Goal: Task Accomplishment & Management: Manage account settings

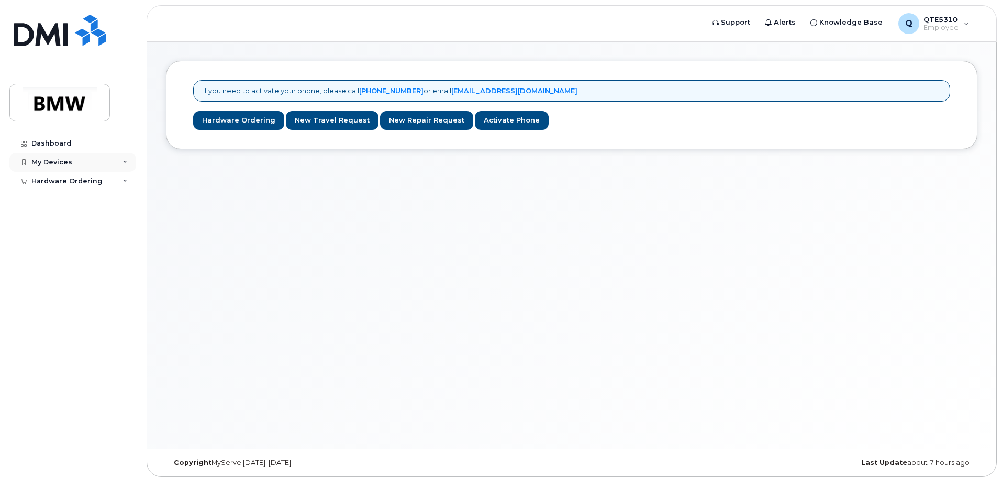
click at [57, 160] on div "My Devices" at bounding box center [51, 162] width 41 height 8
click at [63, 180] on div "Add Device" at bounding box center [56, 181] width 41 height 9
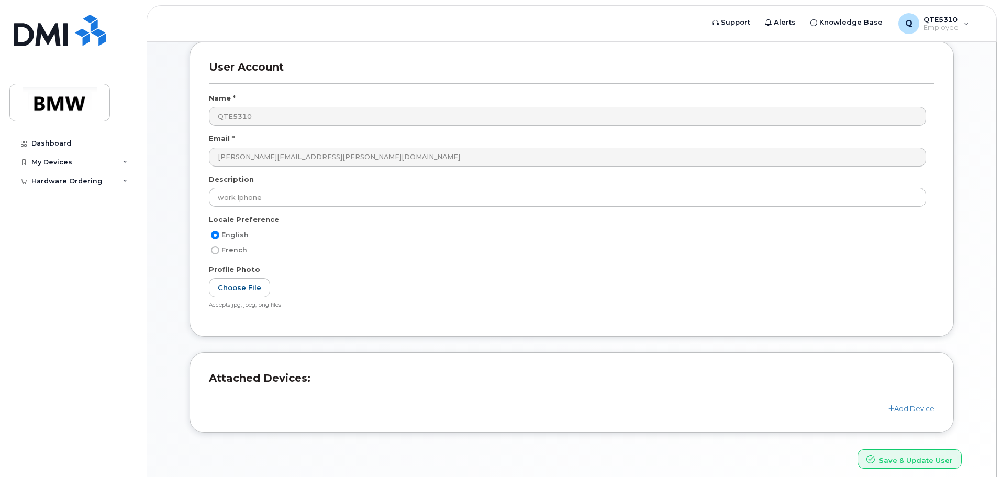
scroll to position [99, 0]
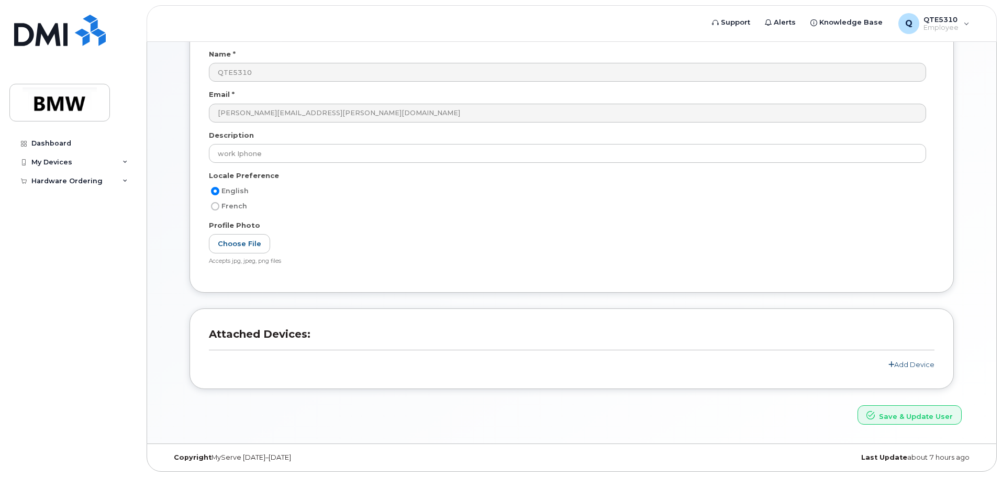
click at [901, 365] on link "Add Device" at bounding box center [911, 364] width 46 height 8
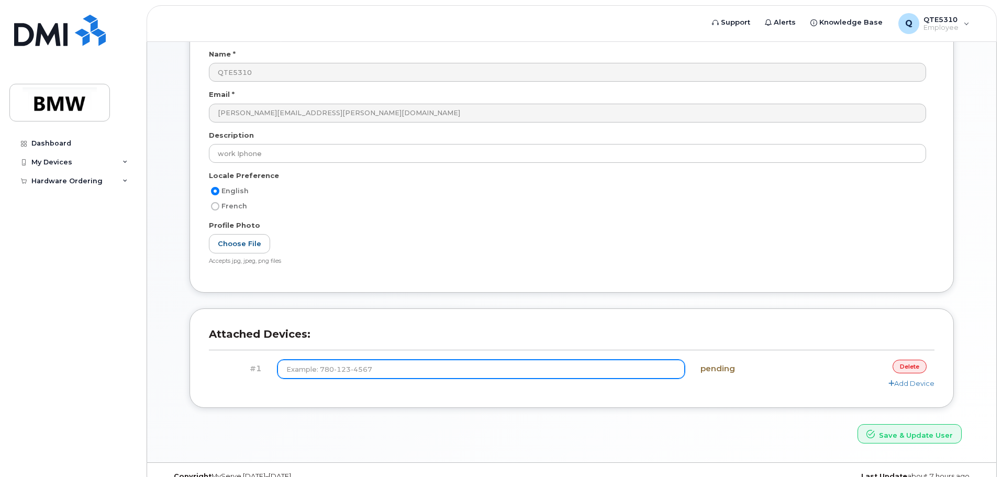
click at [403, 366] on input at bounding box center [481, 369] width 408 height 19
type input "(864) 340-0962"
click at [857, 424] on button "Save & Update User" at bounding box center [909, 433] width 104 height 19
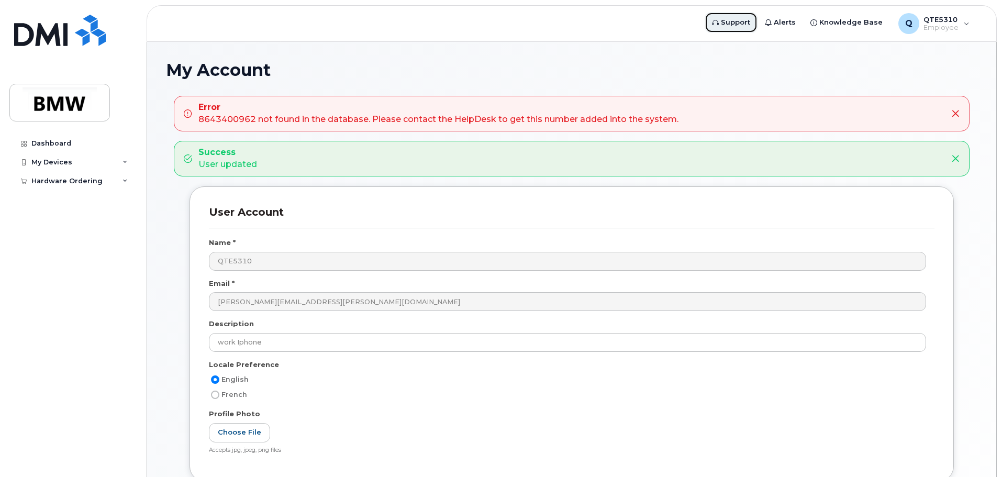
click at [746, 21] on span "Support" at bounding box center [735, 22] width 29 height 10
